Goal: Use online tool/utility: Utilize a website feature to perform a specific function

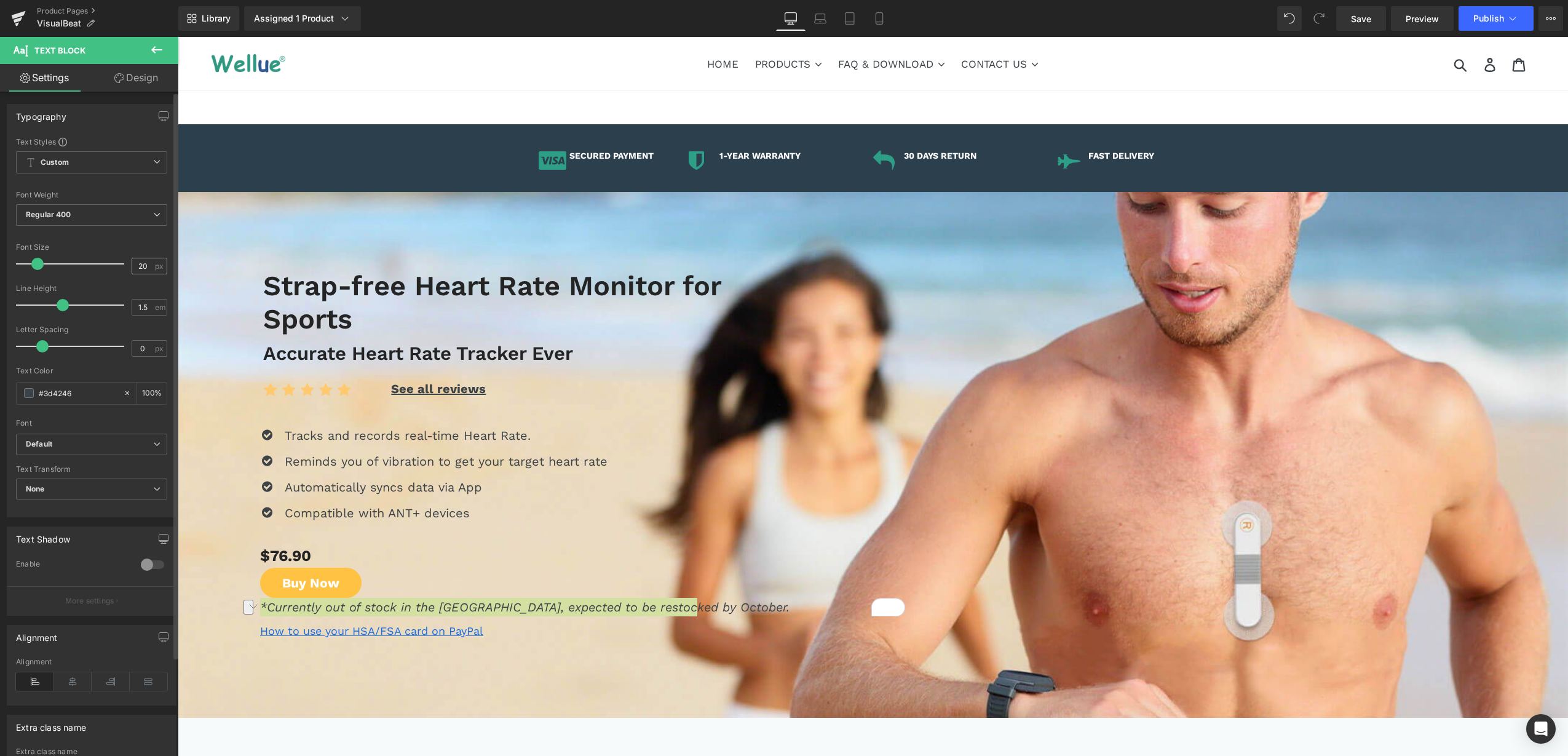
drag, startPoint x: 147, startPoint y: 261, endPoint x: 128, endPoint y: 263, distance: 19.1
click at [132, 263] on input "20" at bounding box center [143, 265] width 22 height 15
type input "18"
drag, startPoint x: 146, startPoint y: 80, endPoint x: 106, endPoint y: 153, distance: 83.2
click at [146, 79] on link "Design" at bounding box center [136, 77] width 89 height 28
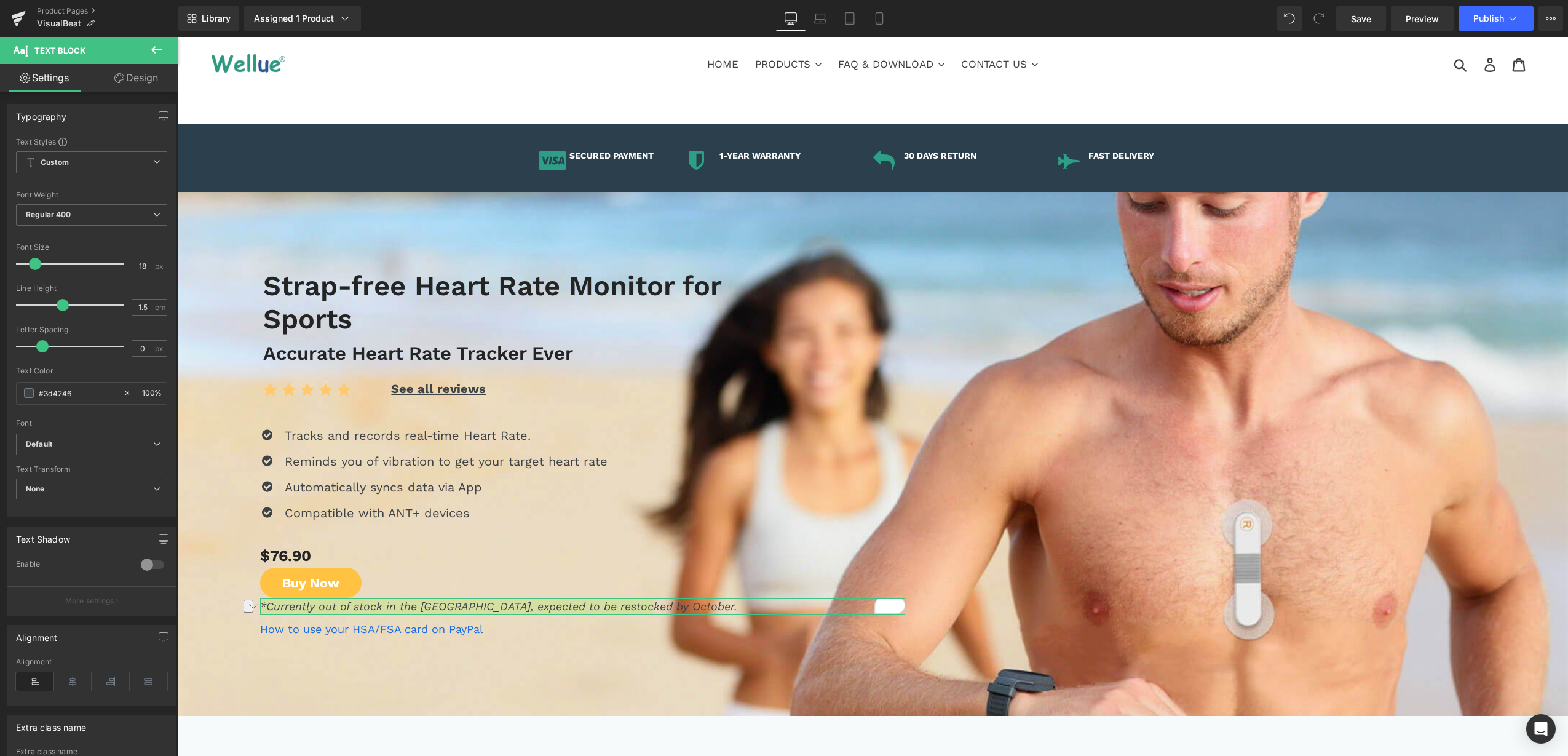
click at [0, 0] on div "Spacing" at bounding box center [0, 0] width 0 height 0
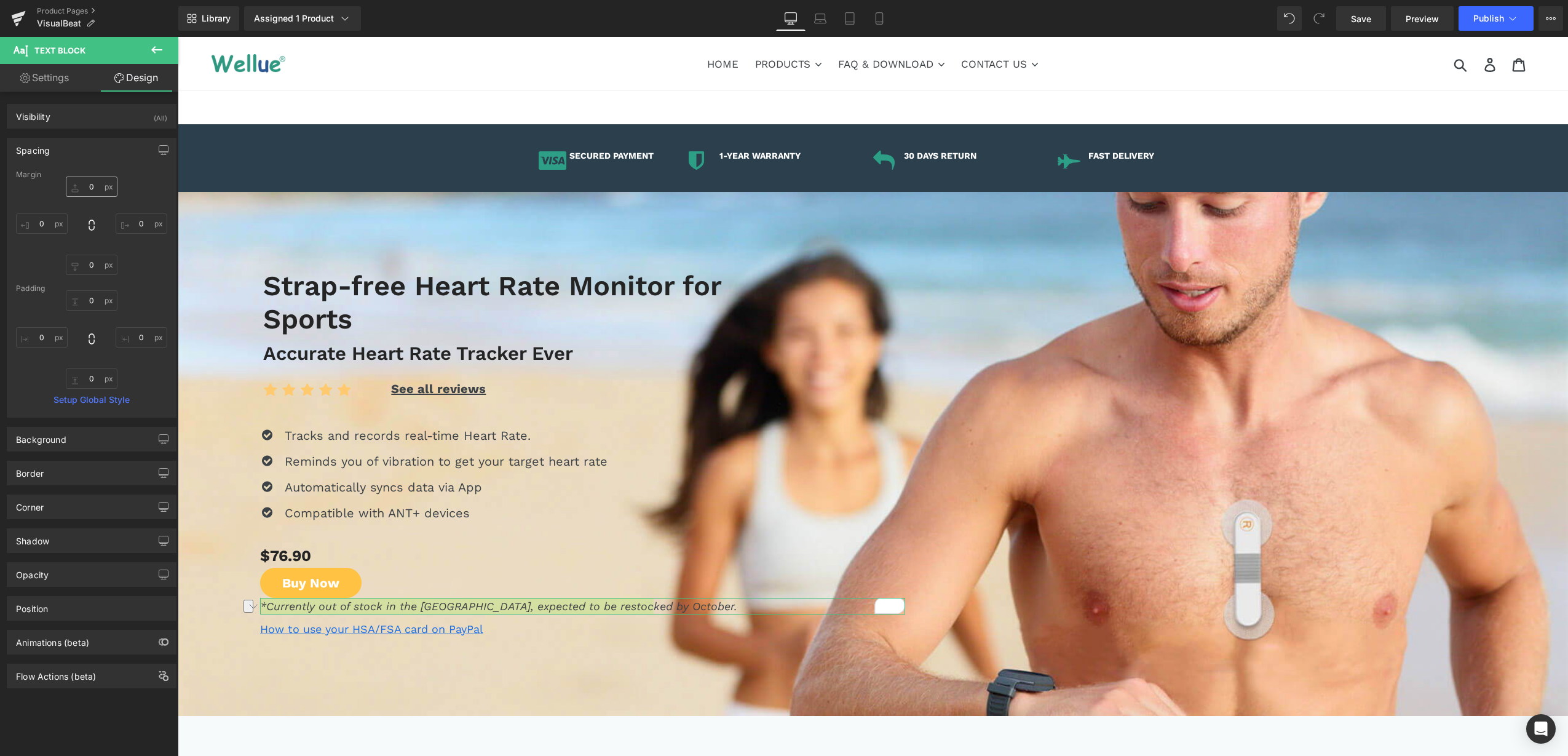
type input "0"
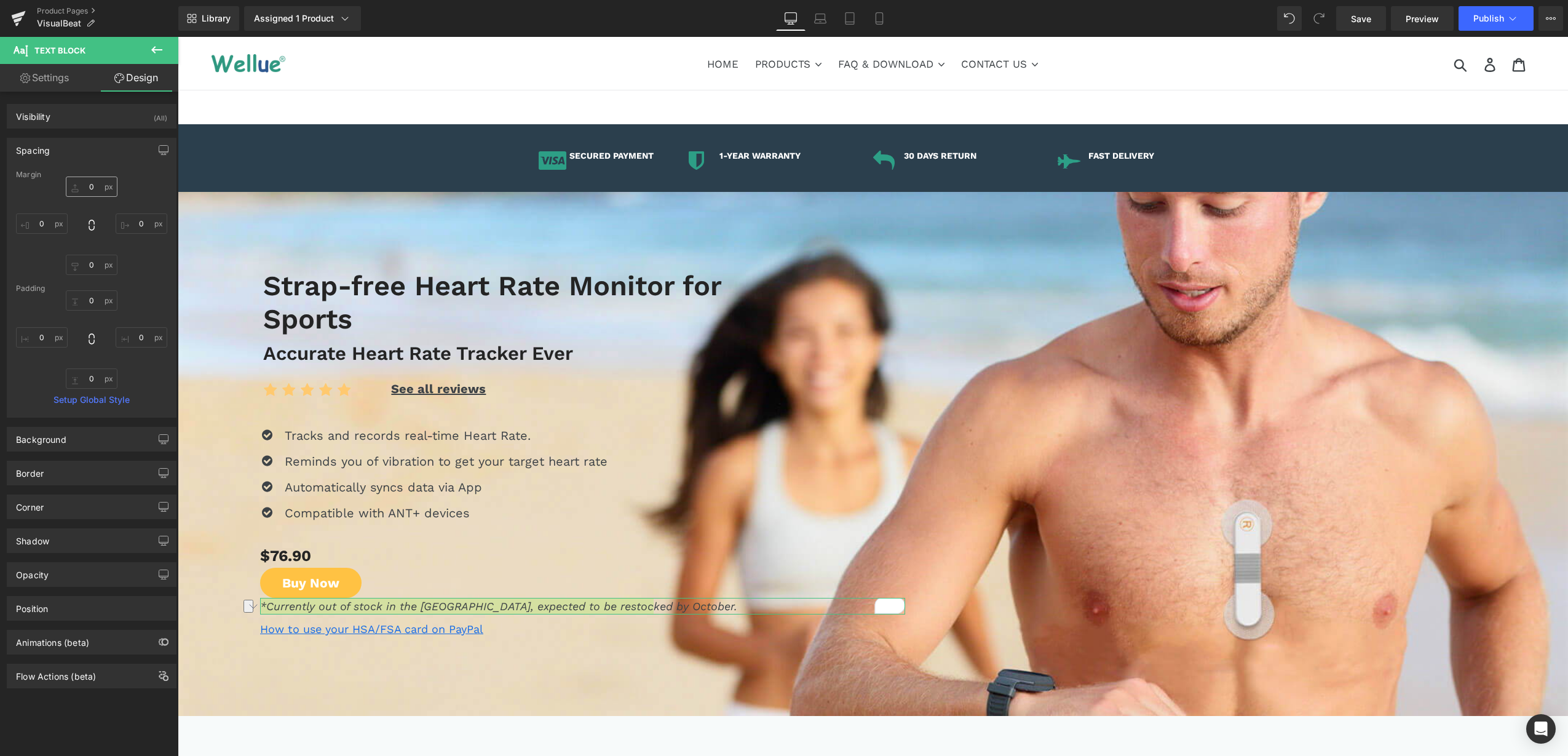
type input "0"
click at [92, 184] on input "0" at bounding box center [92, 186] width 52 height 20
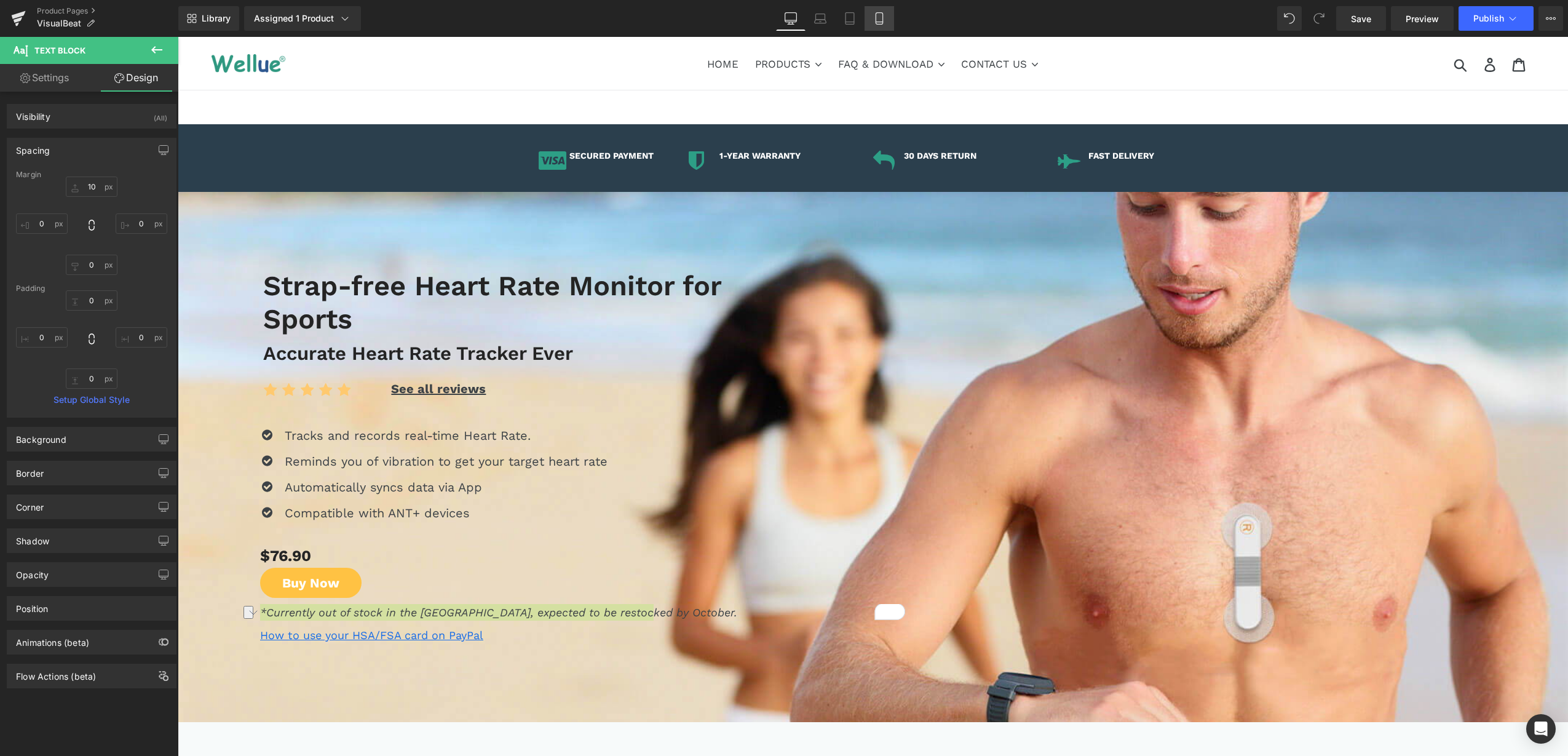
click at [874, 17] on icon at bounding box center [879, 18] width 12 height 12
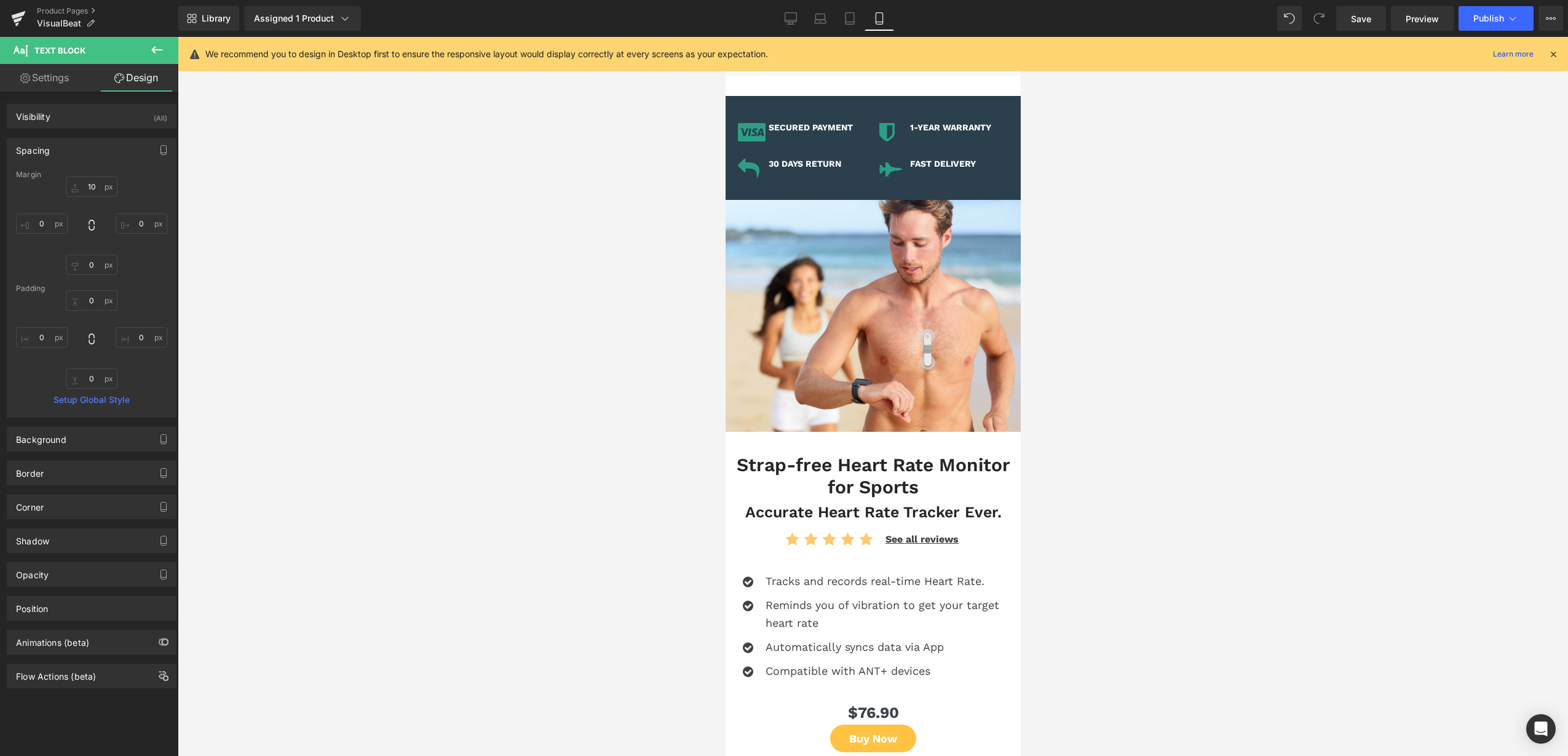
type input "10"
type input "0"
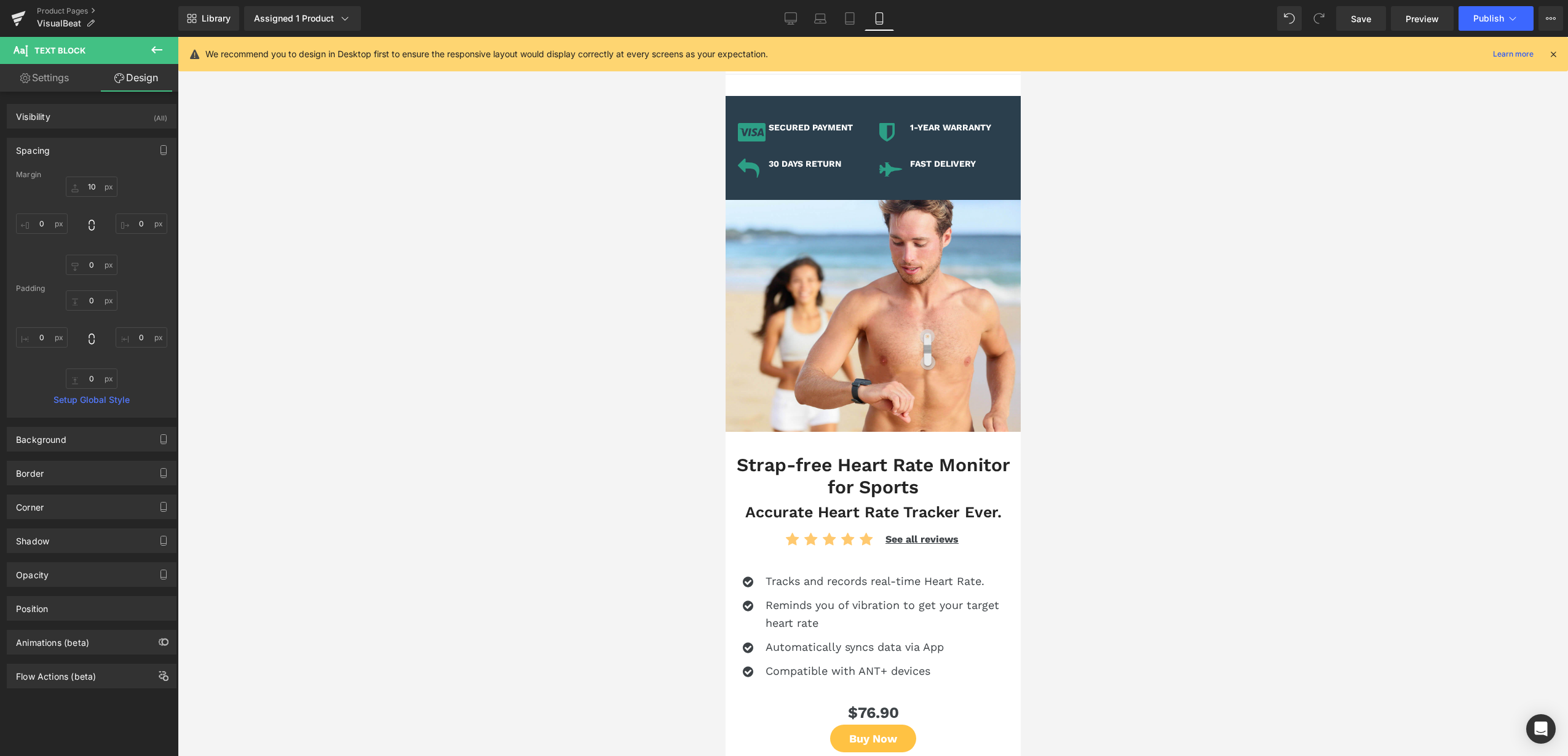
type input "0"
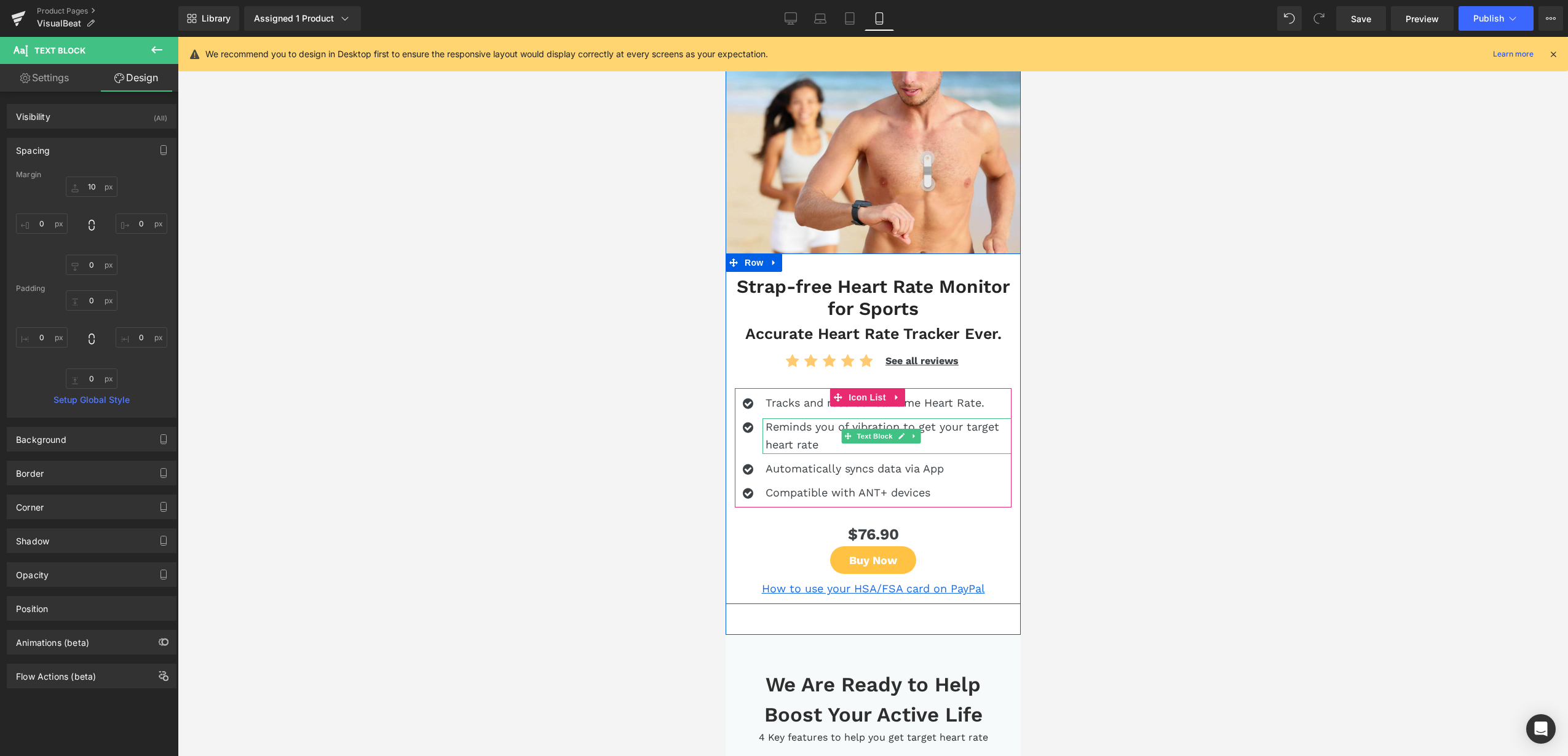
scroll to position [308, 0]
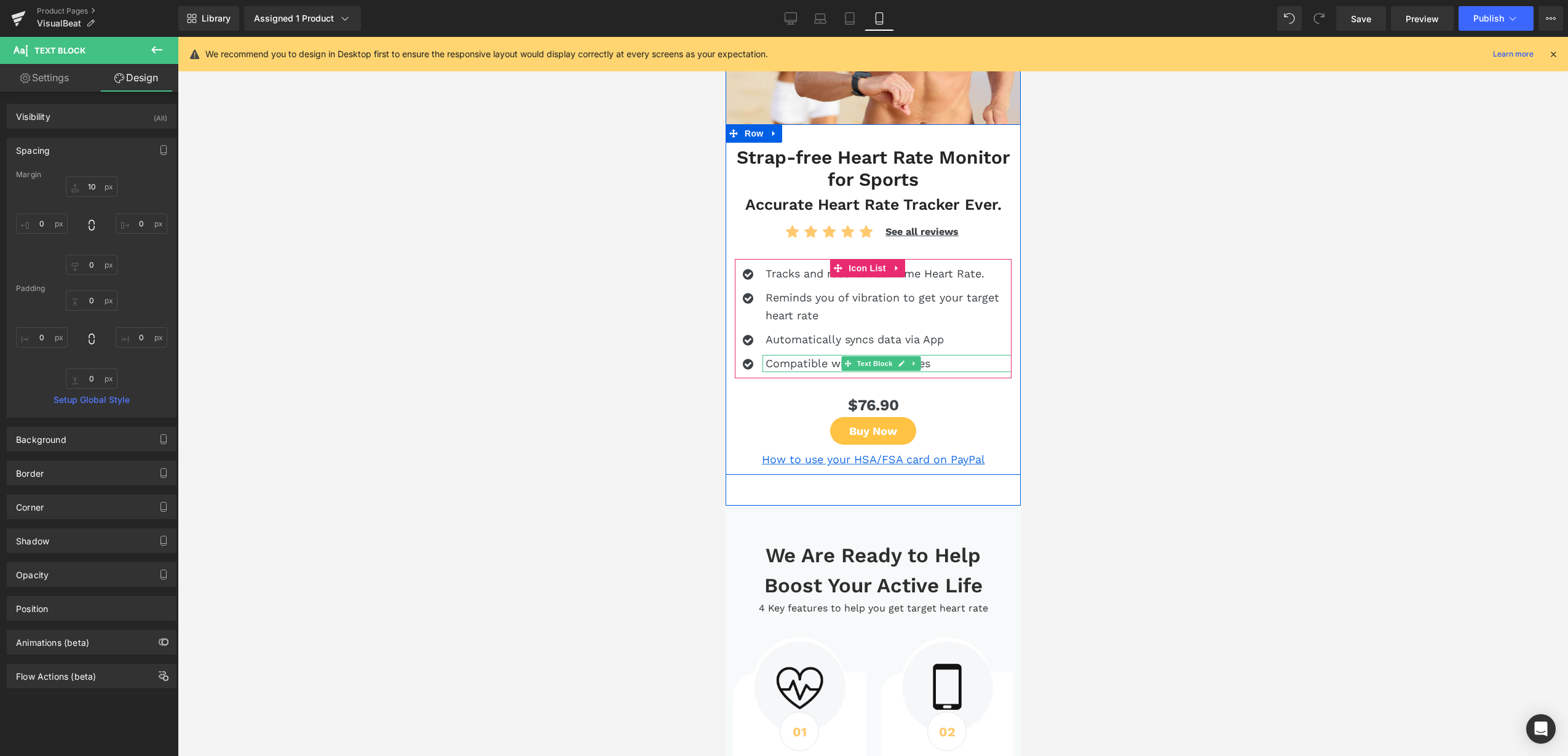
click at [913, 362] on icon at bounding box center [913, 364] width 2 height 4
click at [904, 360] on icon at bounding box center [907, 363] width 6 height 6
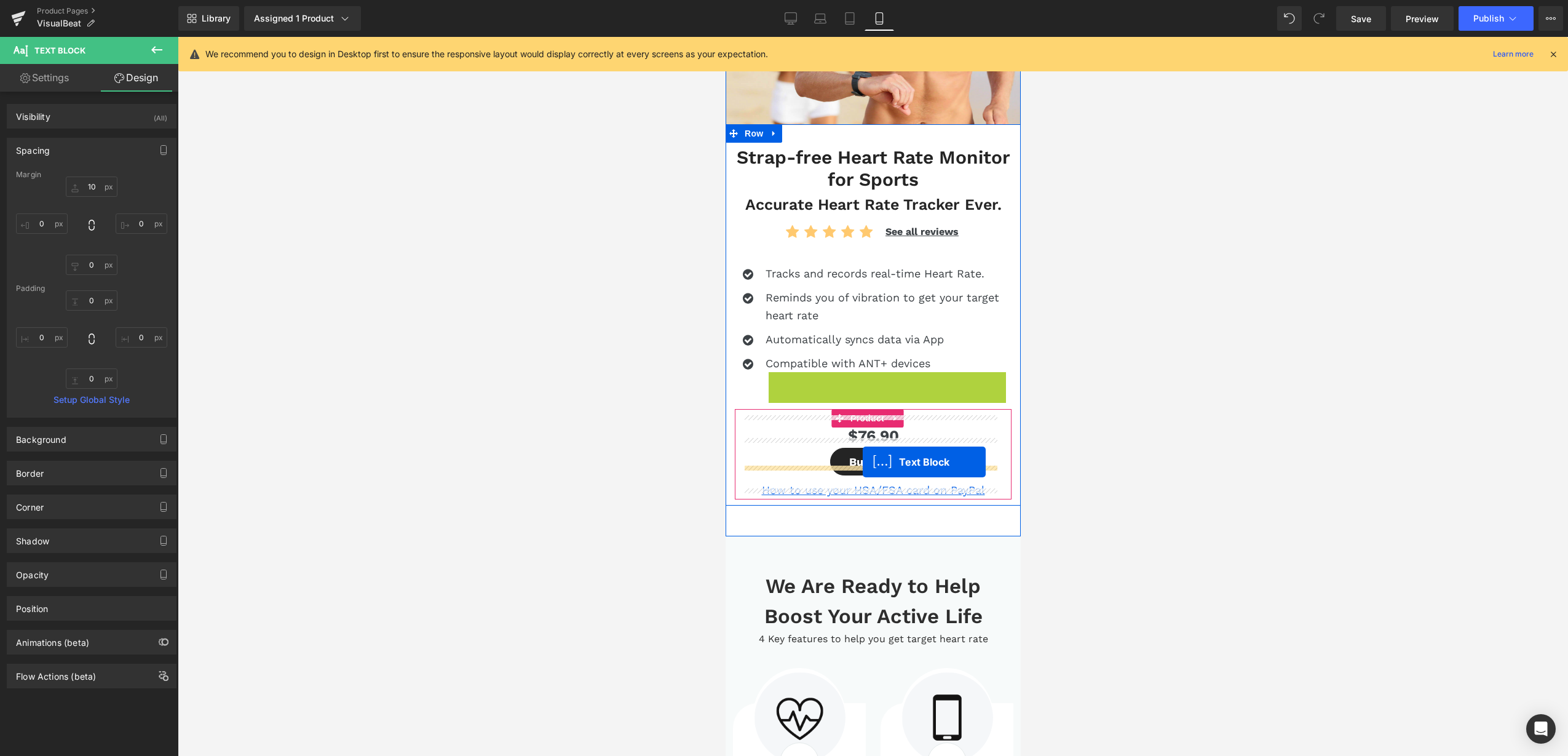
drag, startPoint x: 865, startPoint y: 372, endPoint x: 862, endPoint y: 462, distance: 90.0
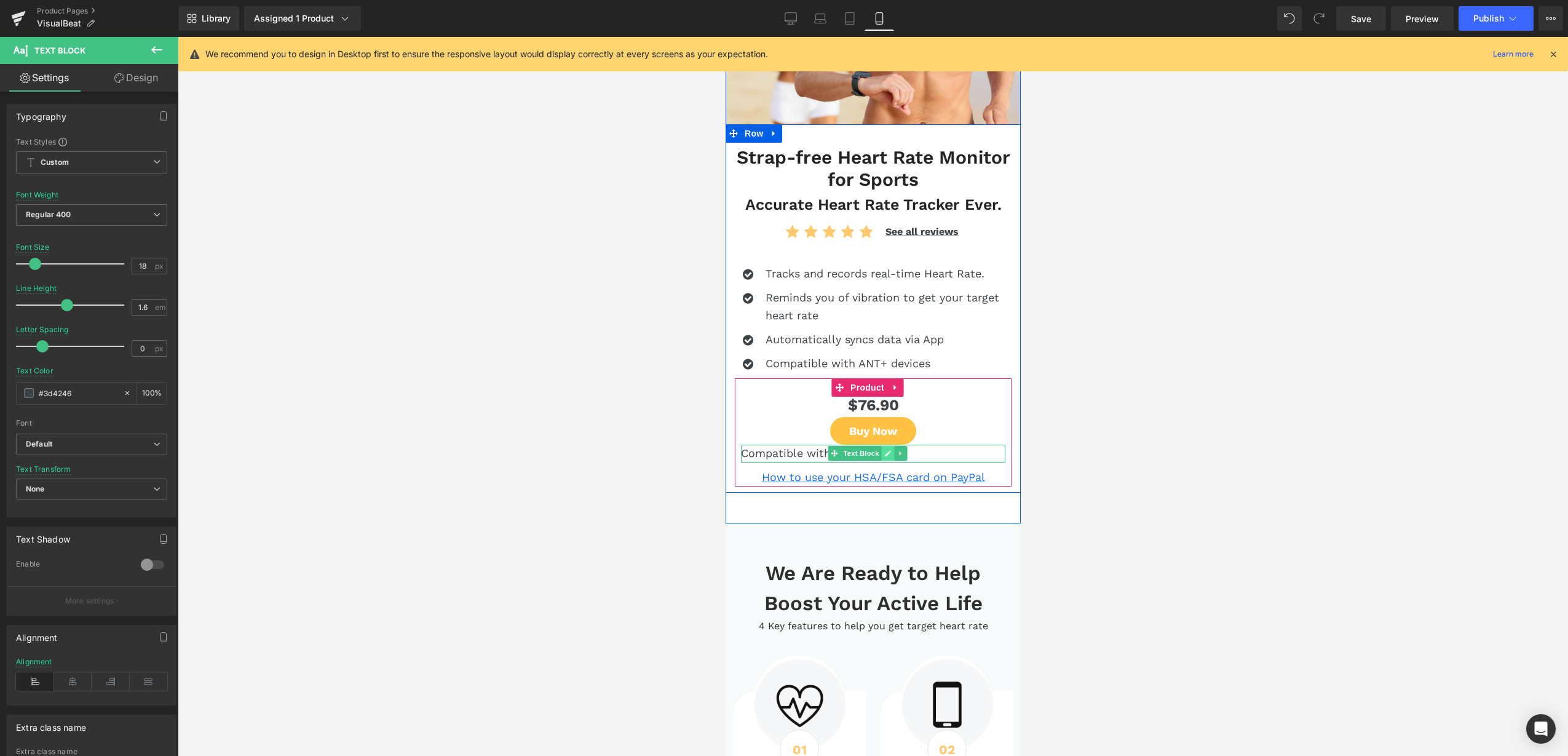
click at [887, 450] on icon at bounding box center [887, 453] width 6 height 6
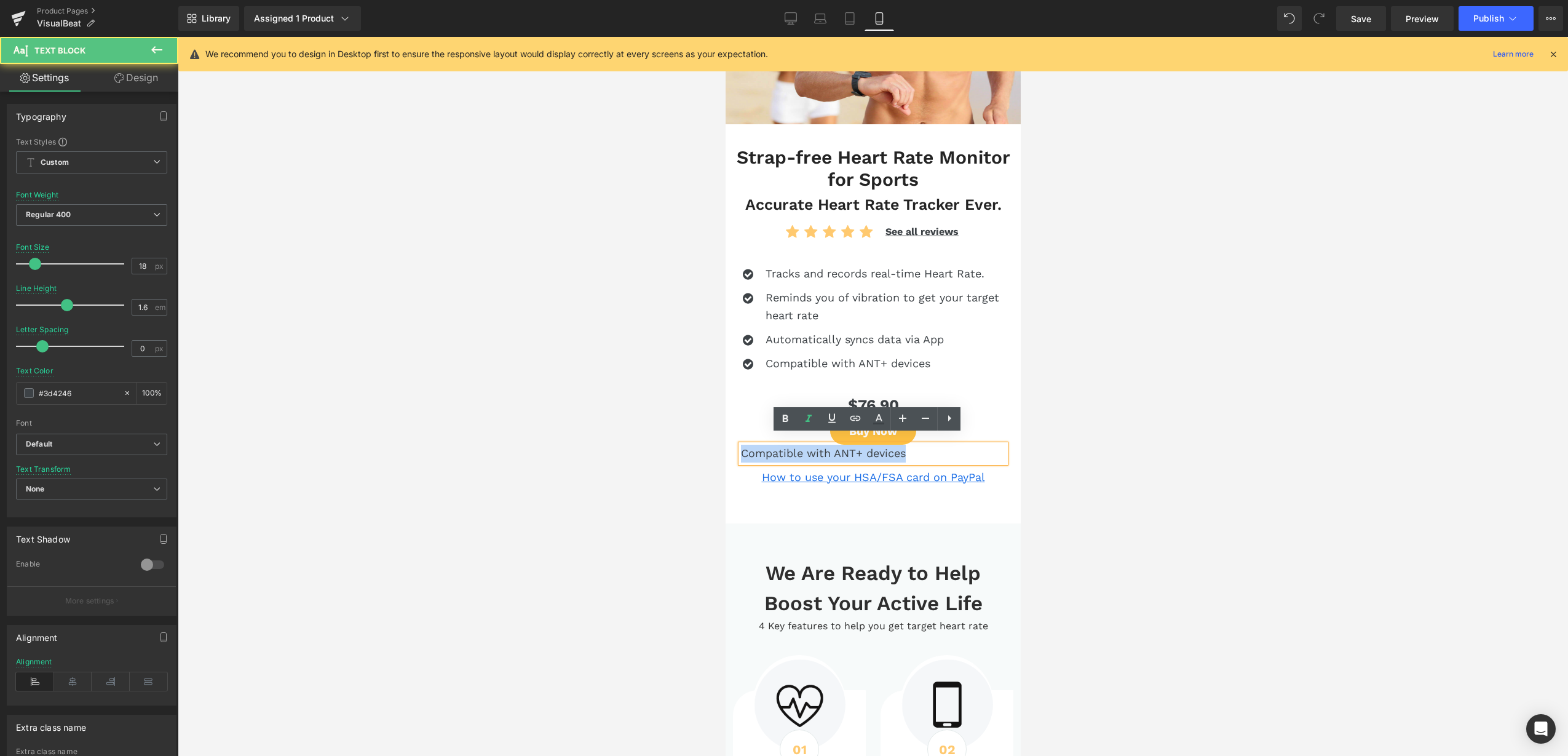
drag, startPoint x: 914, startPoint y: 445, endPoint x: 740, endPoint y: 440, distance: 174.1
click at [741, 445] on p "Compatible with ANT+ devices" at bounding box center [873, 453] width 265 height 18
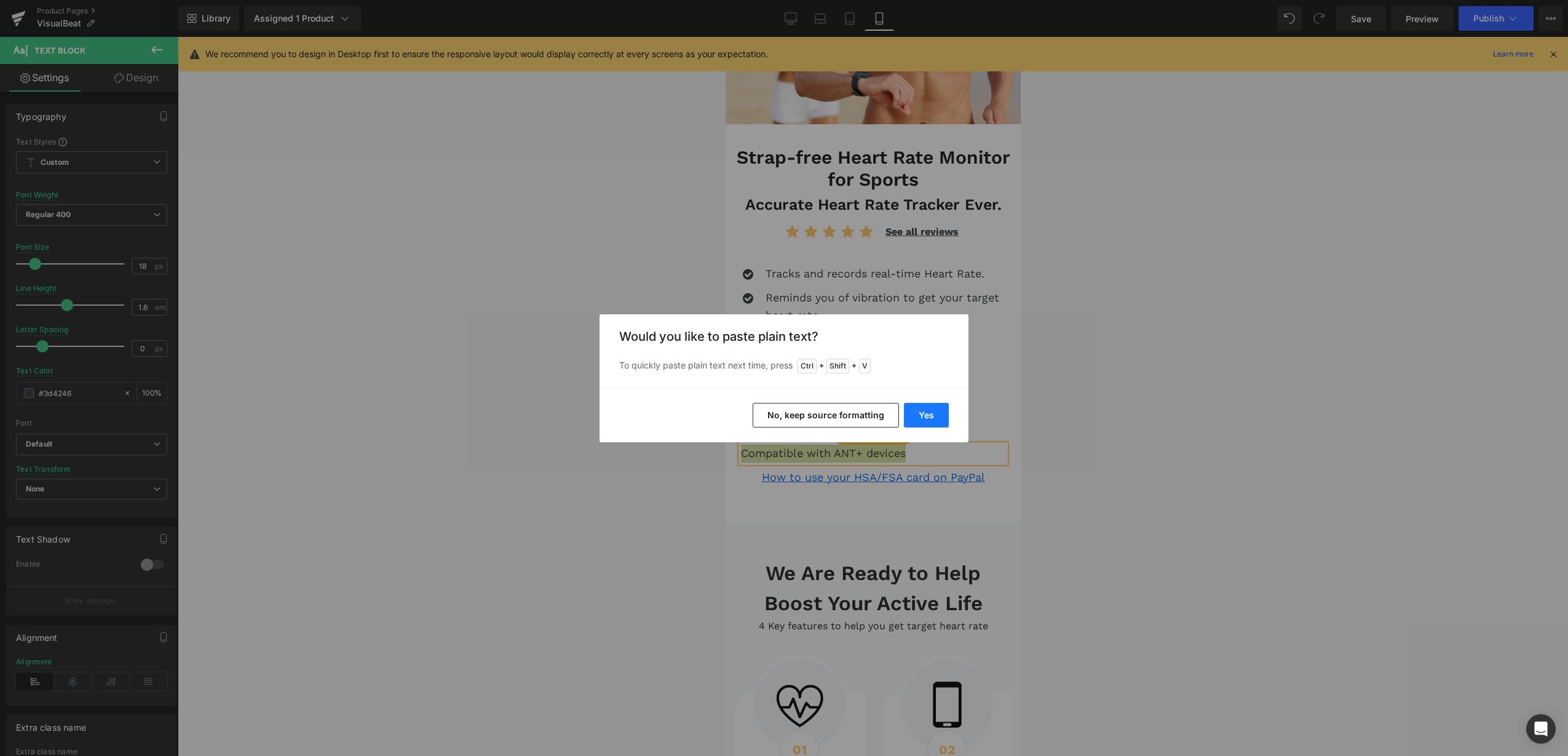
click at [926, 415] on button "Yes" at bounding box center [926, 415] width 45 height 24
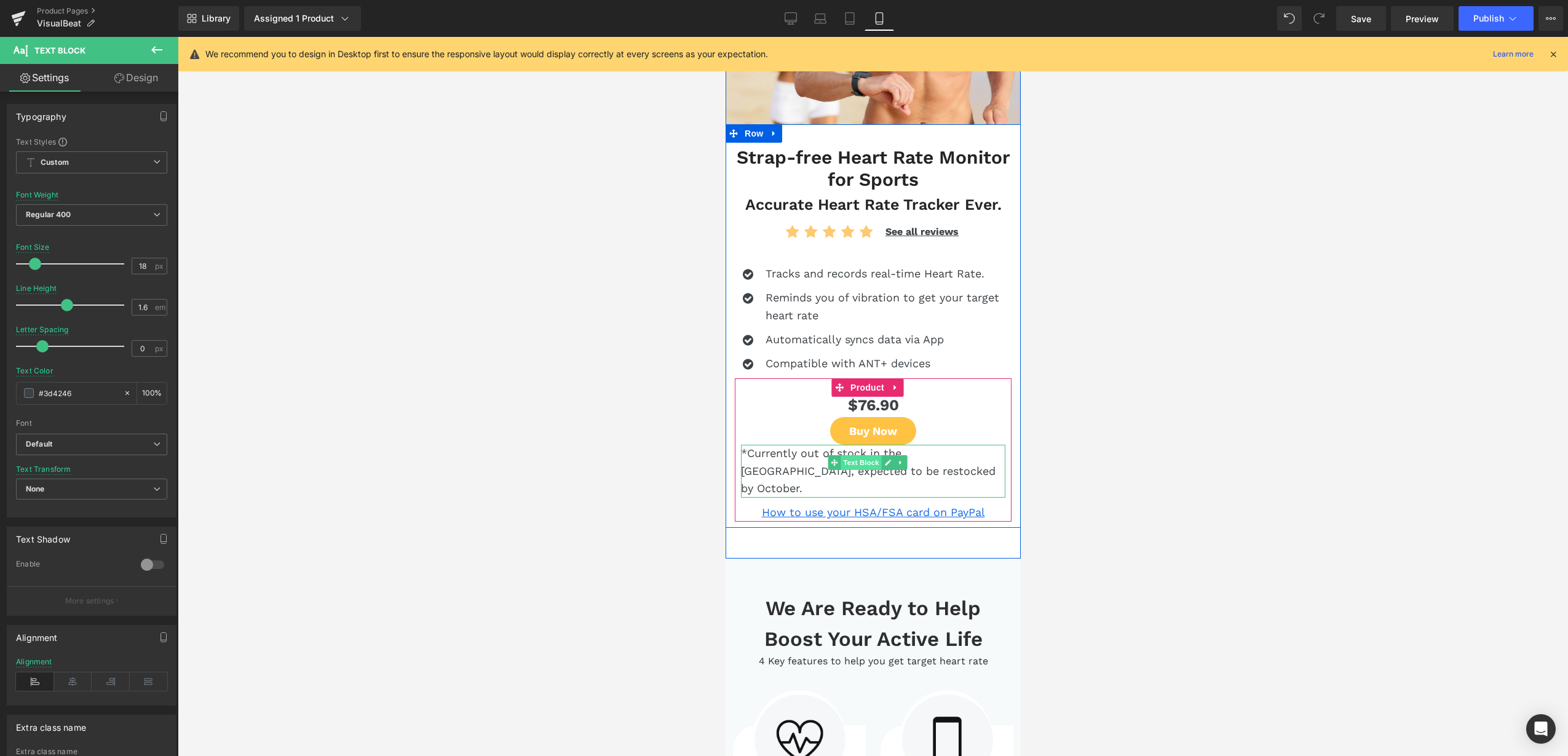
click at [860, 455] on span "Text Block" at bounding box center [860, 463] width 41 height 15
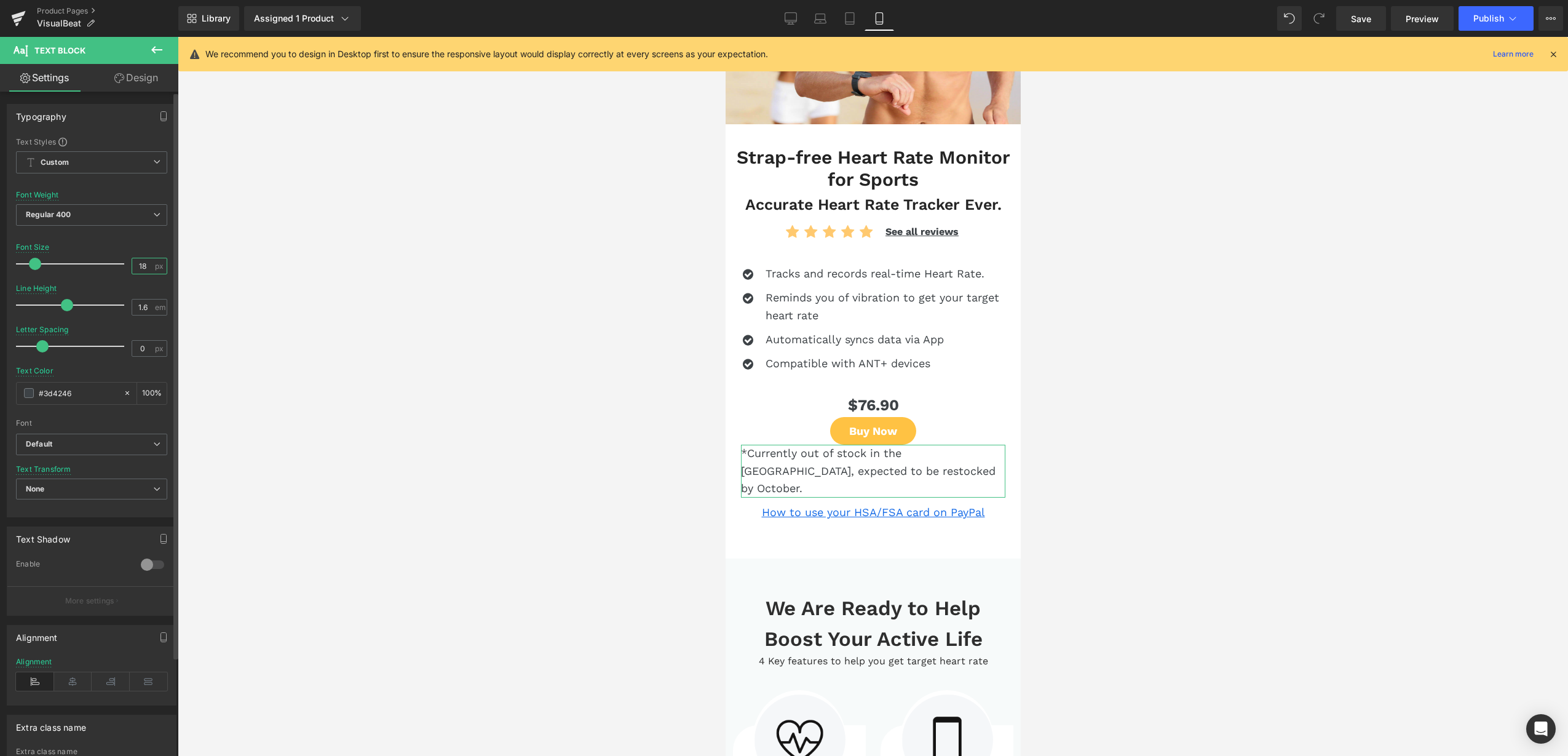
drag, startPoint x: 143, startPoint y: 264, endPoint x: 137, endPoint y: 268, distance: 7.2
click at [137, 268] on input "18" at bounding box center [143, 265] width 22 height 15
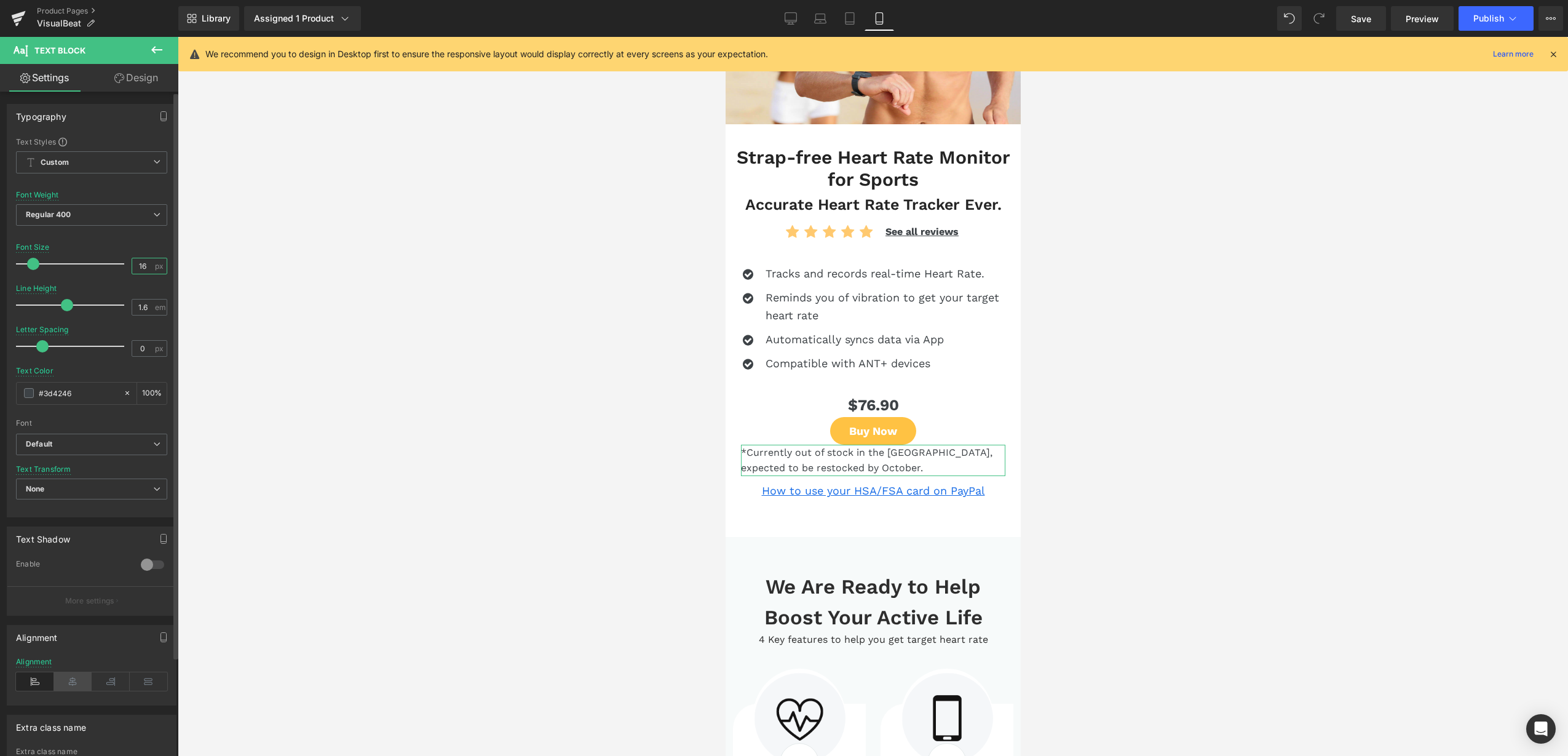
type input "16"
drag, startPoint x: 69, startPoint y: 681, endPoint x: 70, endPoint y: 668, distance: 13.0
click at [69, 681] on icon at bounding box center [72, 681] width 38 height 19
drag, startPoint x: 128, startPoint y: 75, endPoint x: 91, endPoint y: 153, distance: 86.3
click at [128, 77] on link "Design" at bounding box center [136, 77] width 89 height 28
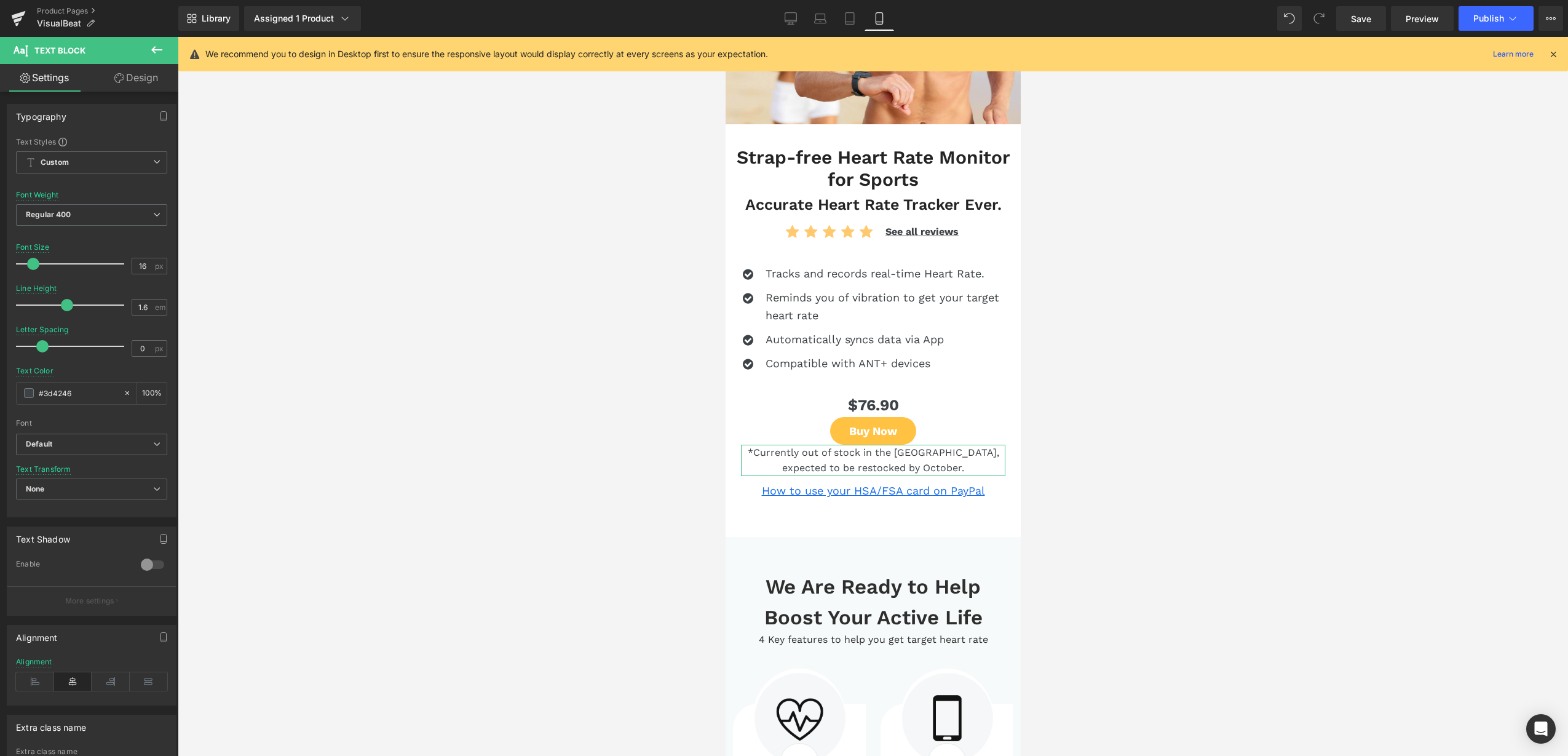
click at [0, 0] on div "Spacing" at bounding box center [0, 0] width 0 height 0
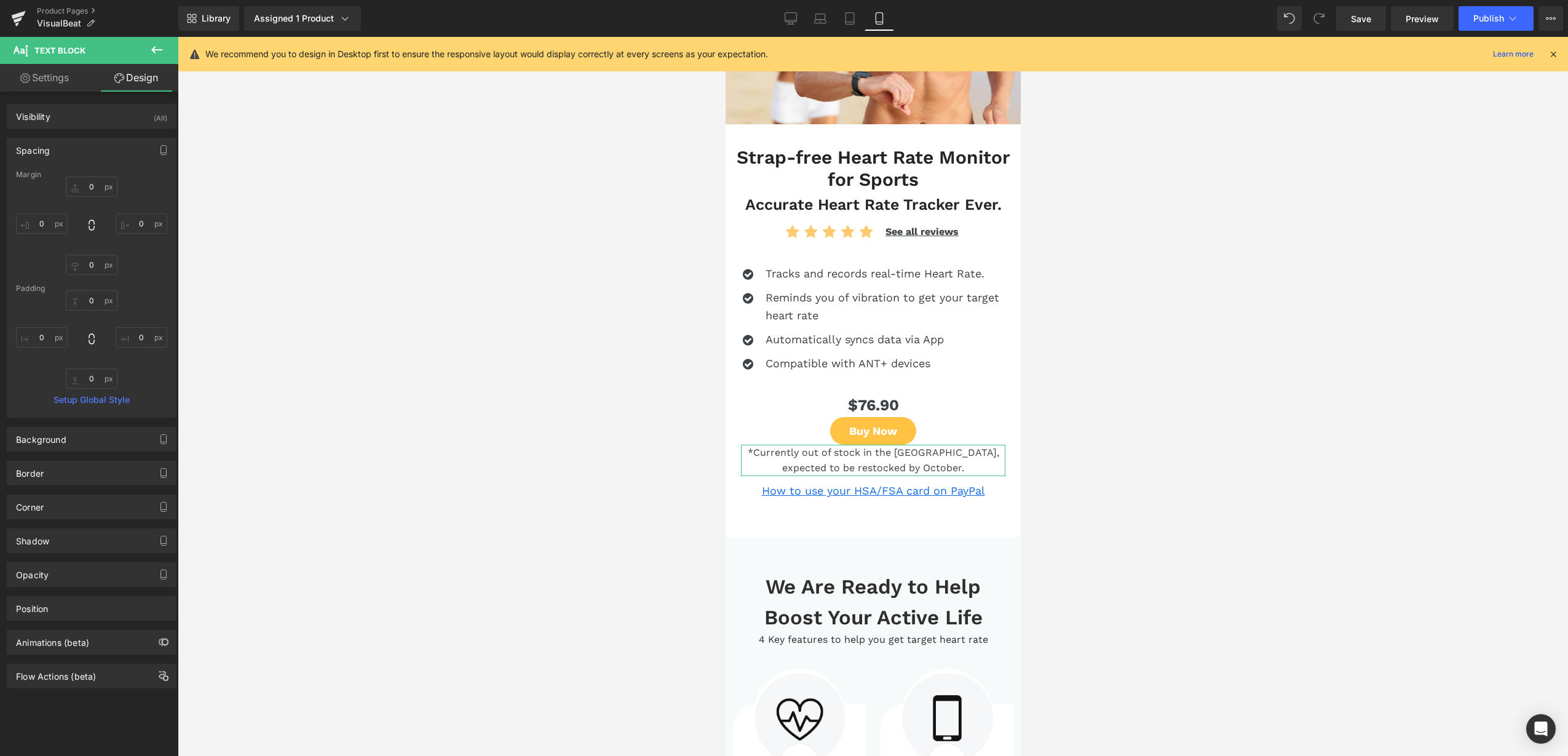
type input "0"
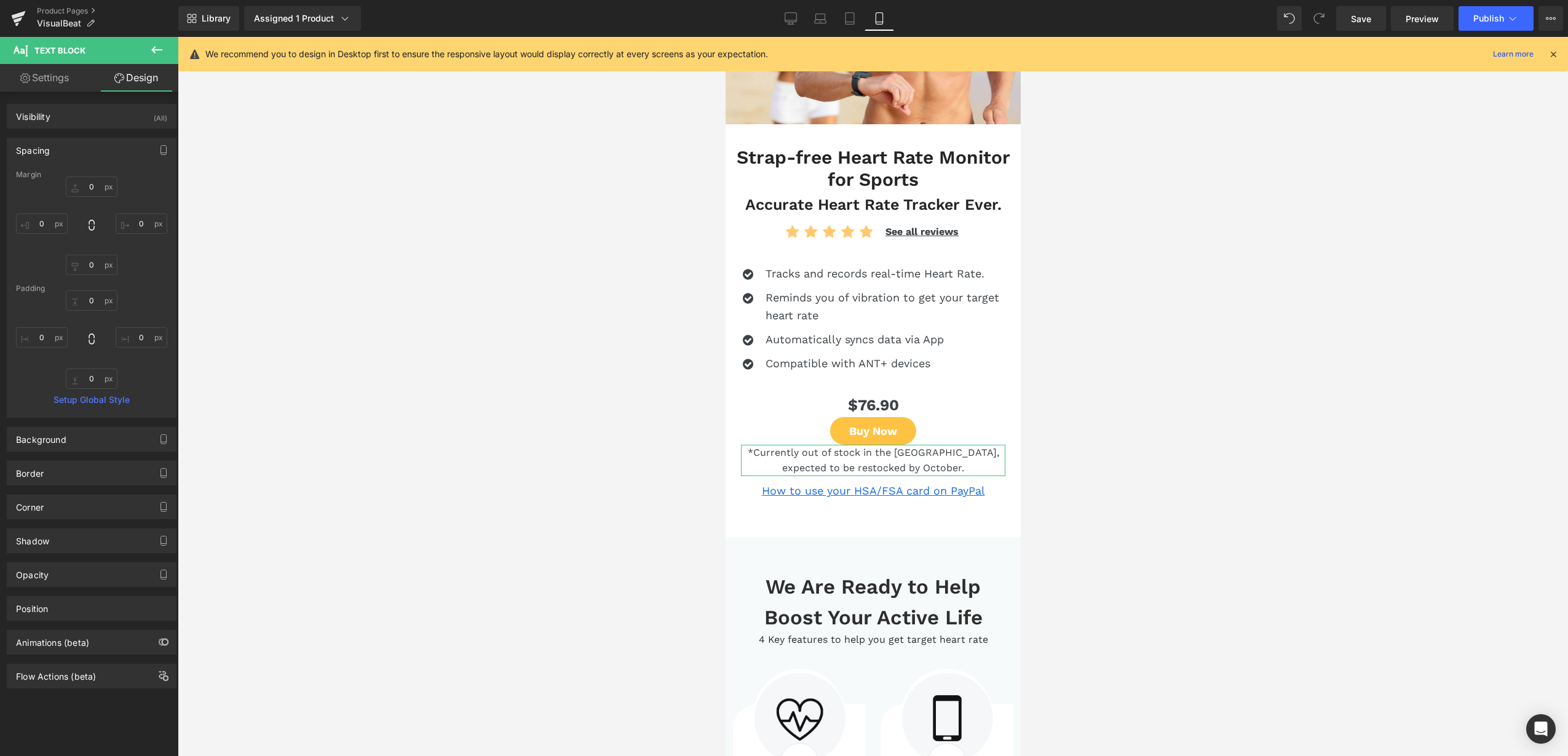
type input "0"
click at [85, 186] on input "0" at bounding box center [92, 186] width 52 height 20
type input "10"
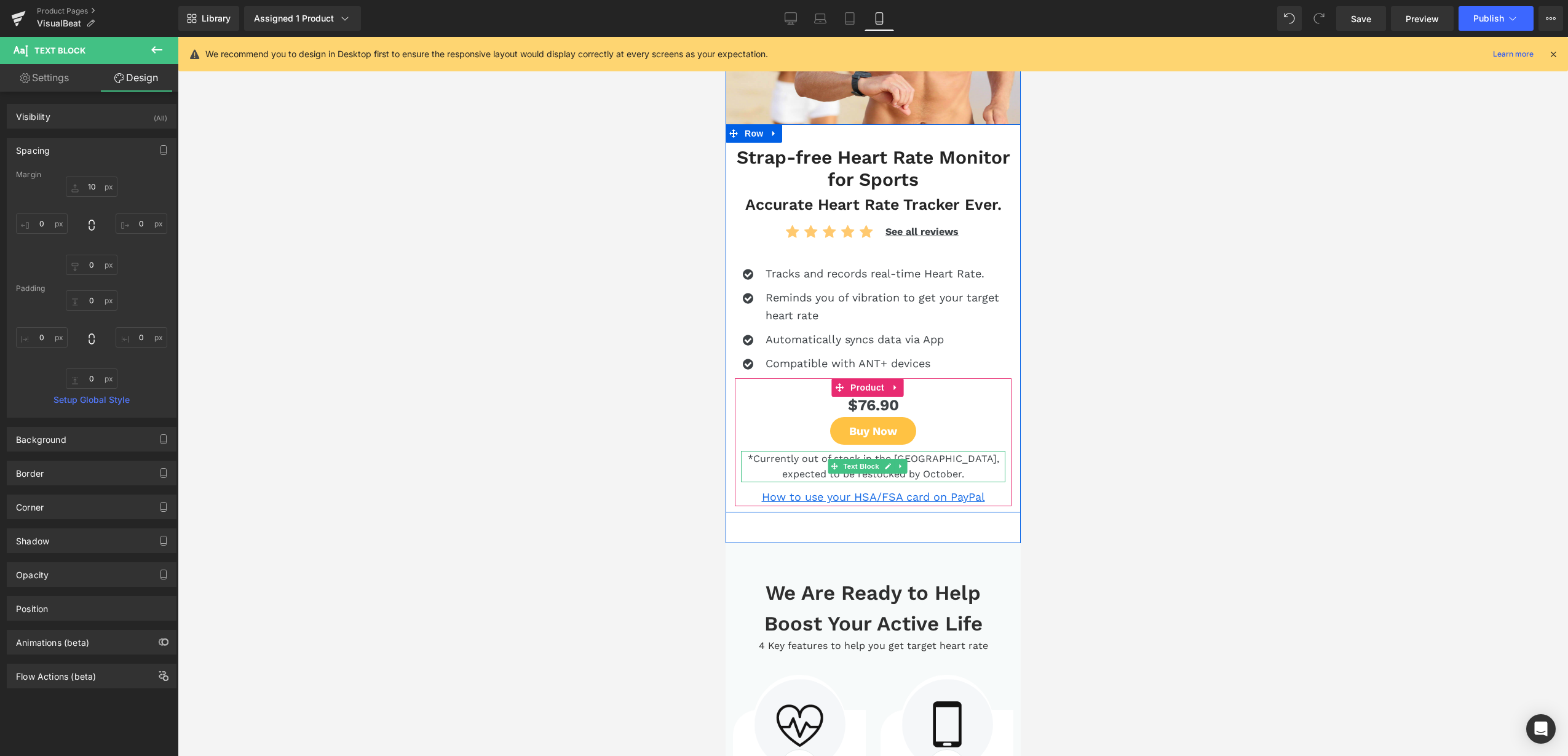
click at [936, 458] on p "*Currently out of stock in the [GEOGRAPHIC_DATA], expected to be restocked by O…" at bounding box center [873, 467] width 265 height 32
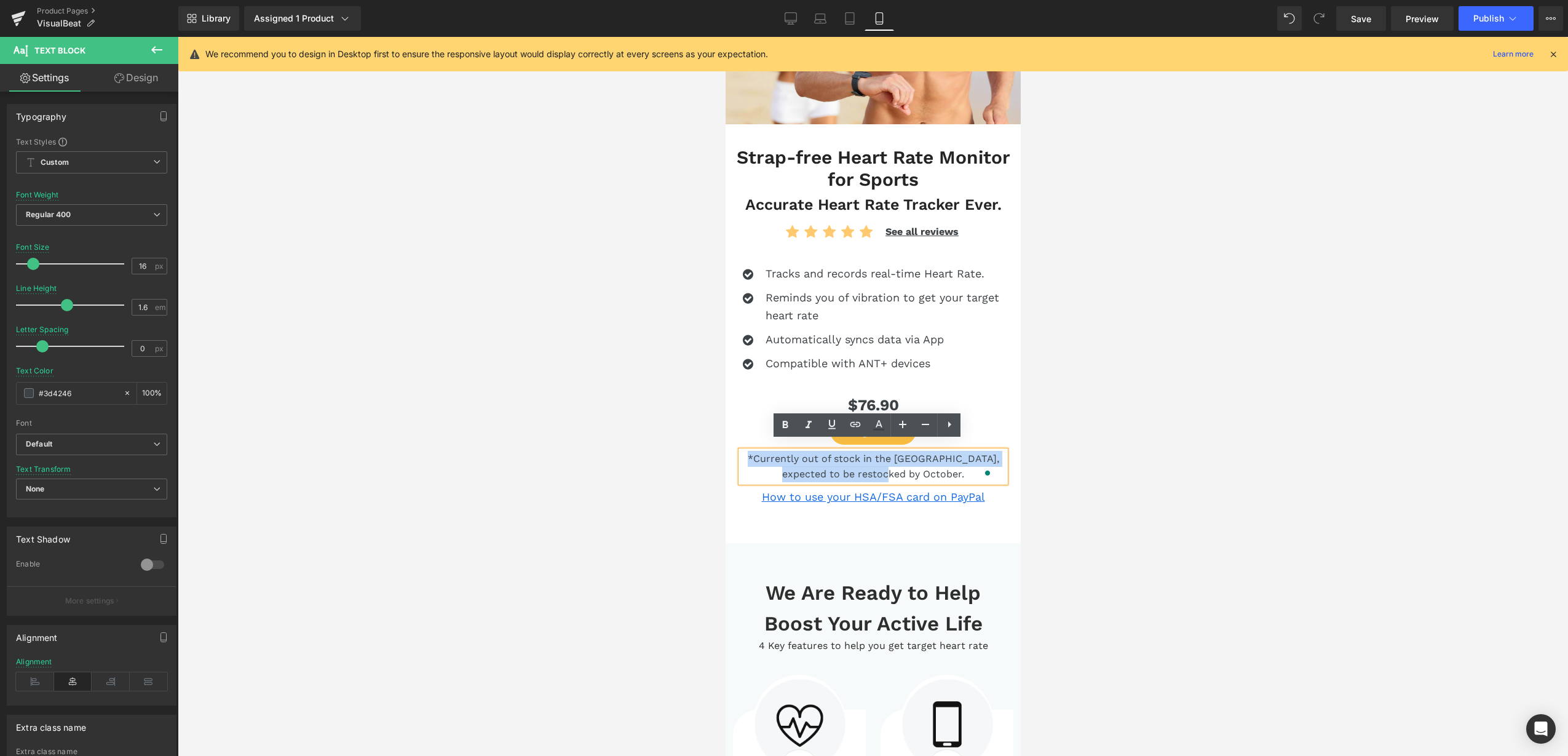
drag, startPoint x: 935, startPoint y: 463, endPoint x: 688, endPoint y: 452, distance: 247.2
click at [801, 425] on link at bounding box center [809, 425] width 24 height 24
click at [1501, 20] on span "Publish" at bounding box center [1488, 19] width 31 height 10
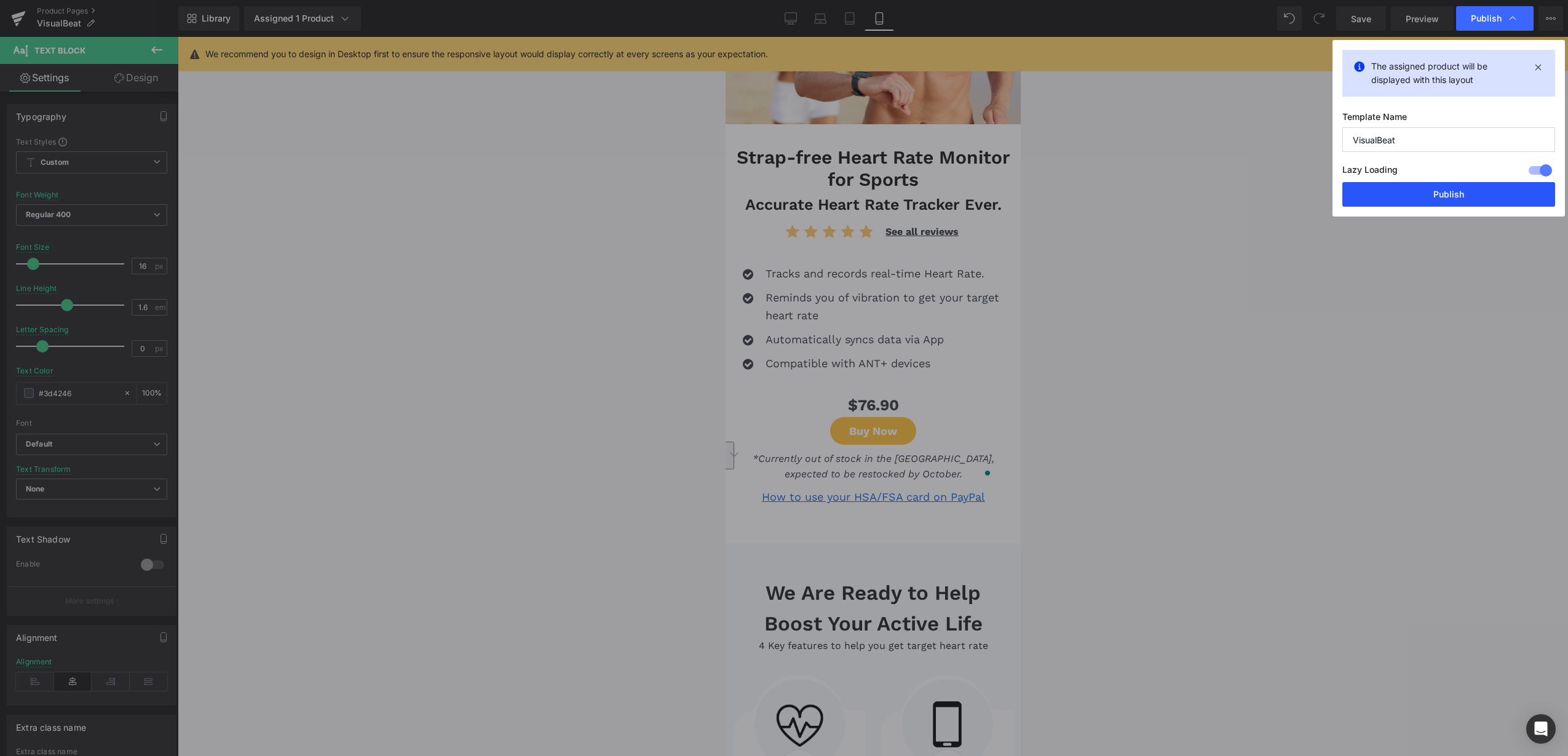
click at [1450, 198] on button "Publish" at bounding box center [1448, 194] width 213 height 24
